Goal: Use online tool/utility

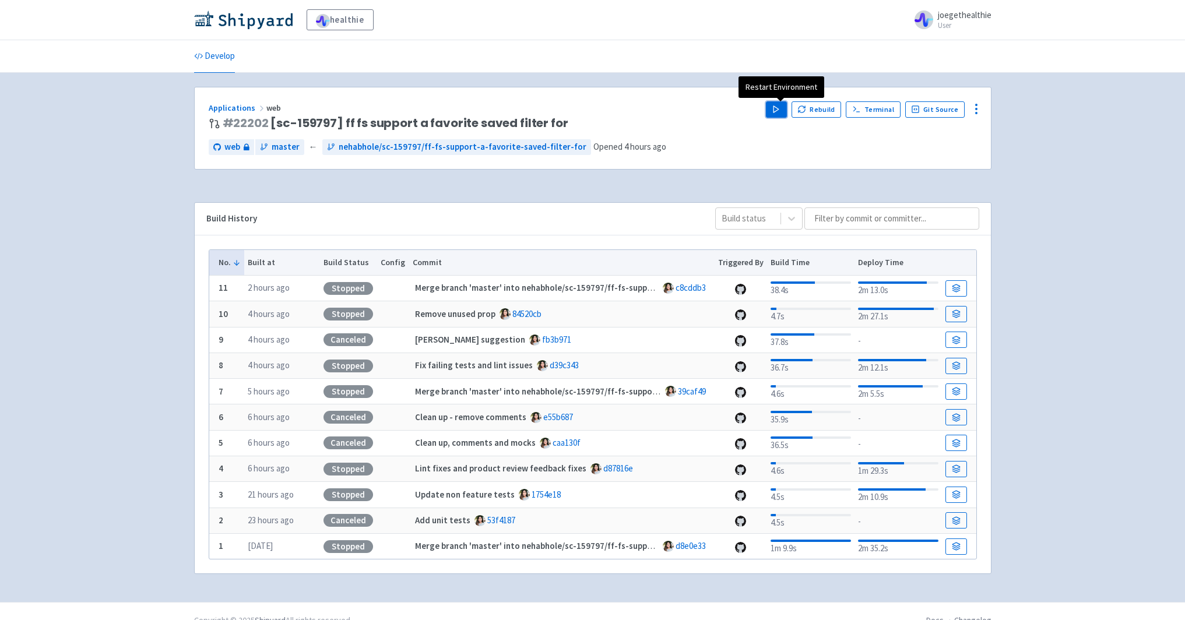
click at [779, 109] on polygon "button" at bounding box center [775, 109] width 5 height 6
